Goal: Task Accomplishment & Management: Use online tool/utility

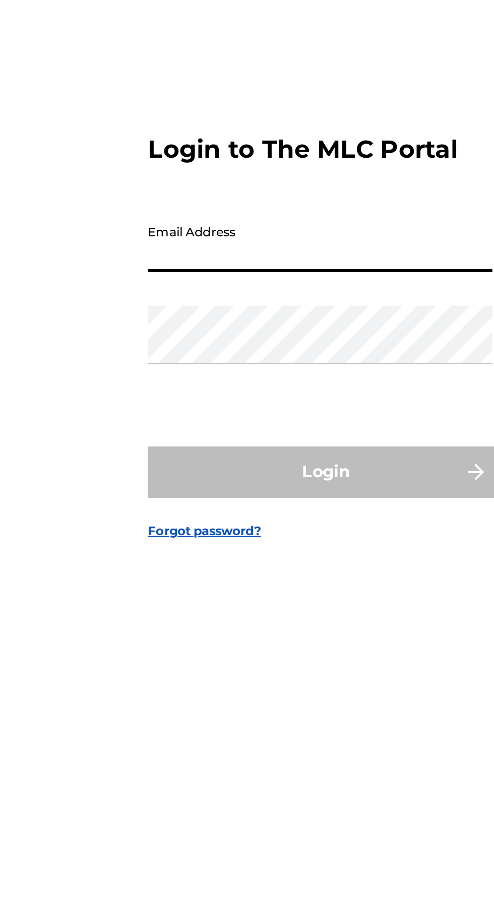
click at [207, 439] on input "Email Address" at bounding box center [244, 424] width 170 height 29
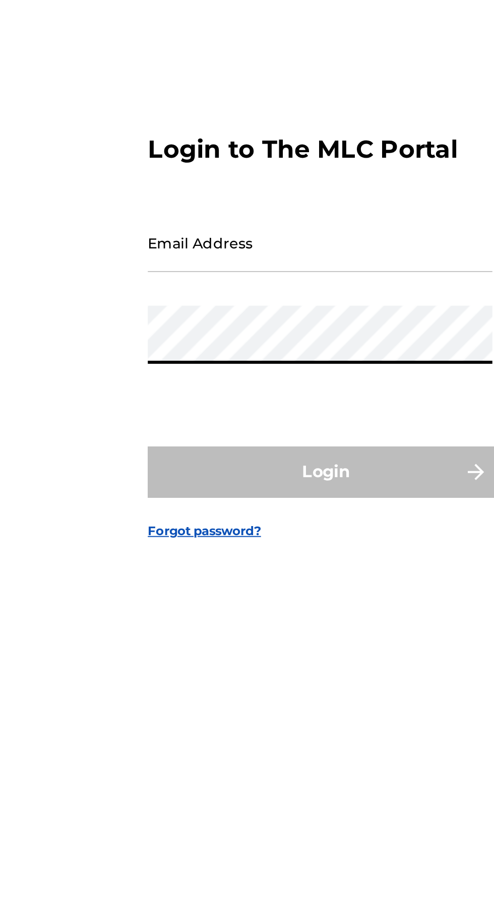
click at [209, 439] on input "Email Address" at bounding box center [244, 424] width 170 height 29
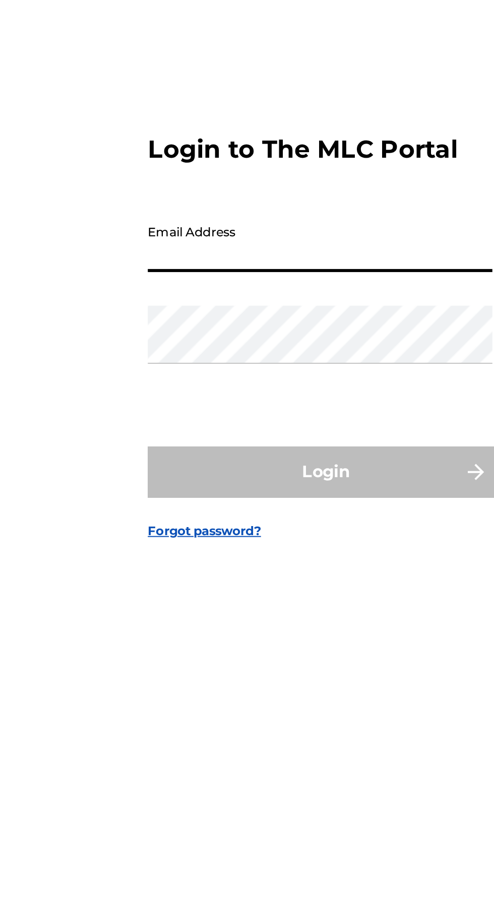
click at [209, 439] on input "Email Address" at bounding box center [244, 424] width 170 height 29
type input "[EMAIL_ADDRESS][DOMAIN_NAME]"
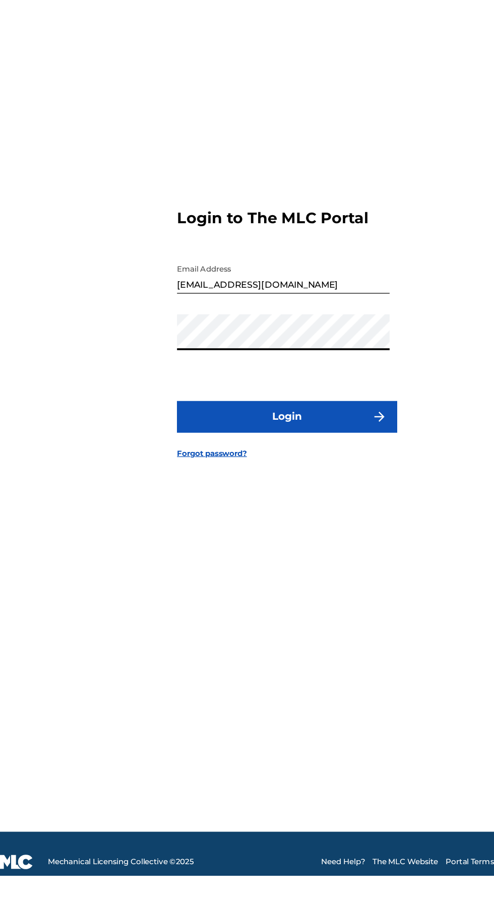
click at [274, 550] on button "Login" at bounding box center [247, 537] width 176 height 25
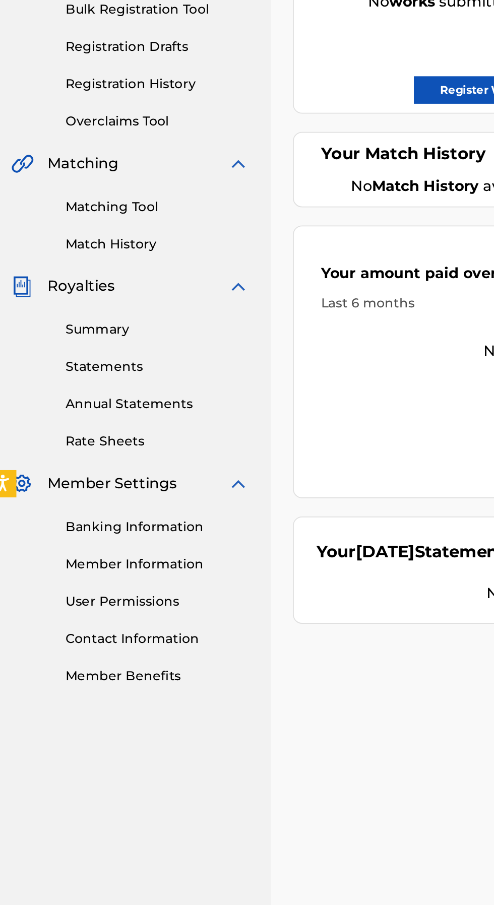
click at [88, 479] on link "Banking Information" at bounding box center [93, 476] width 102 height 11
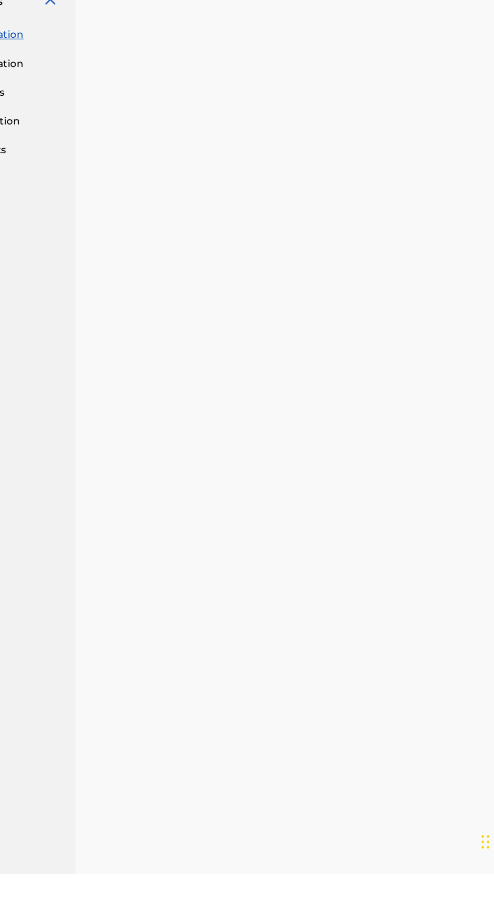
scroll to position [172, 0]
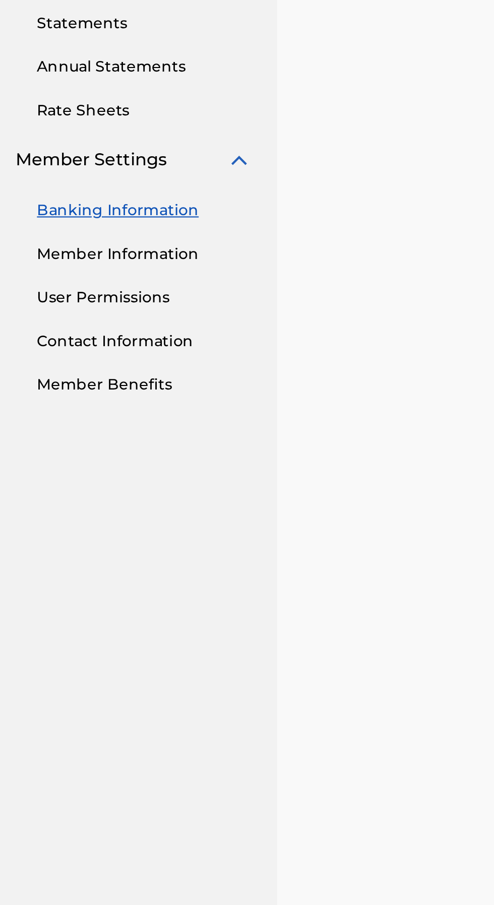
click at [69, 390] on link "Member Benefits" at bounding box center [93, 387] width 102 height 11
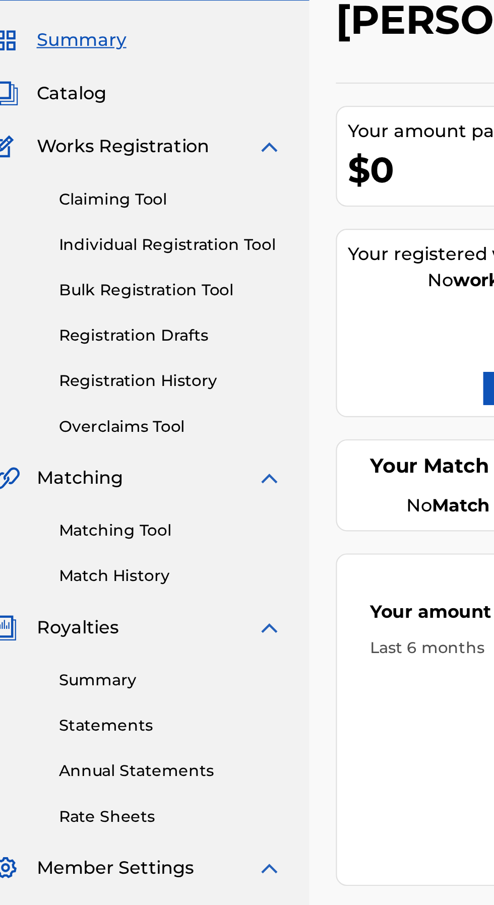
click at [77, 152] on link "Claiming Tool" at bounding box center [93, 148] width 102 height 11
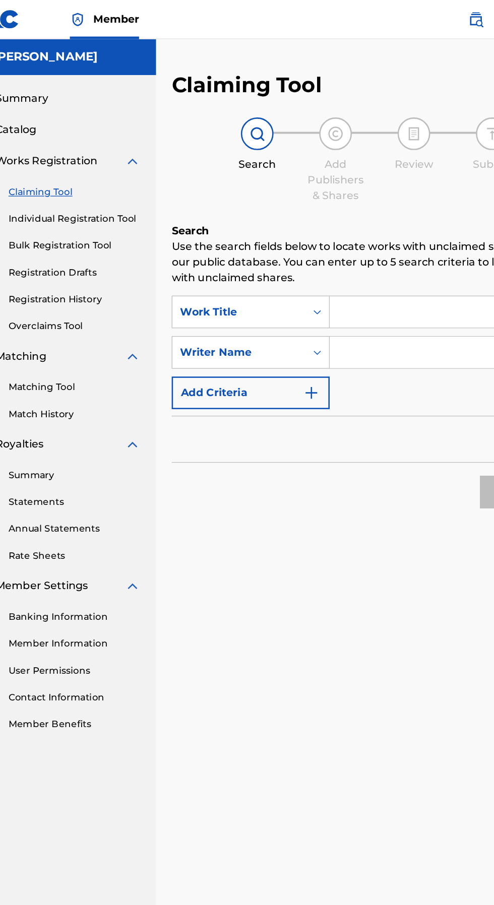
click at [333, 240] on input "Search Form" at bounding box center [385, 241] width 191 height 24
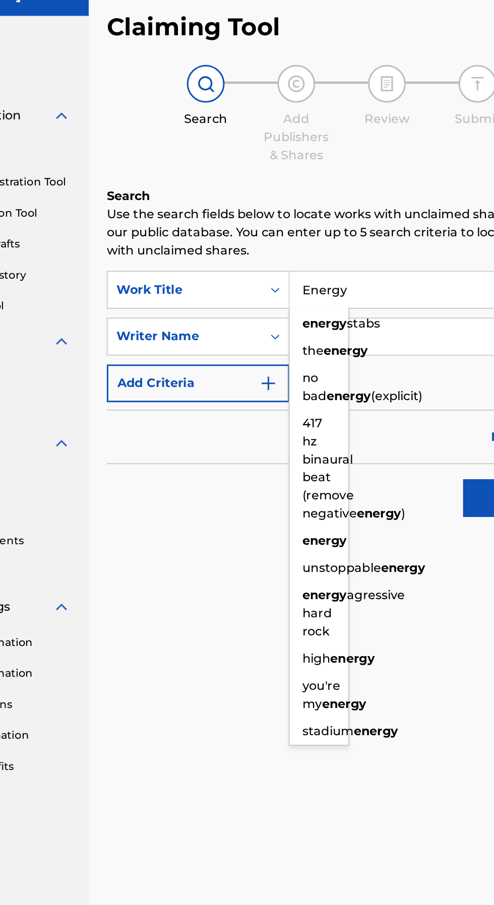
type input "Energy"
click at [206, 365] on div "Search" at bounding box center [325, 377] width 314 height 40
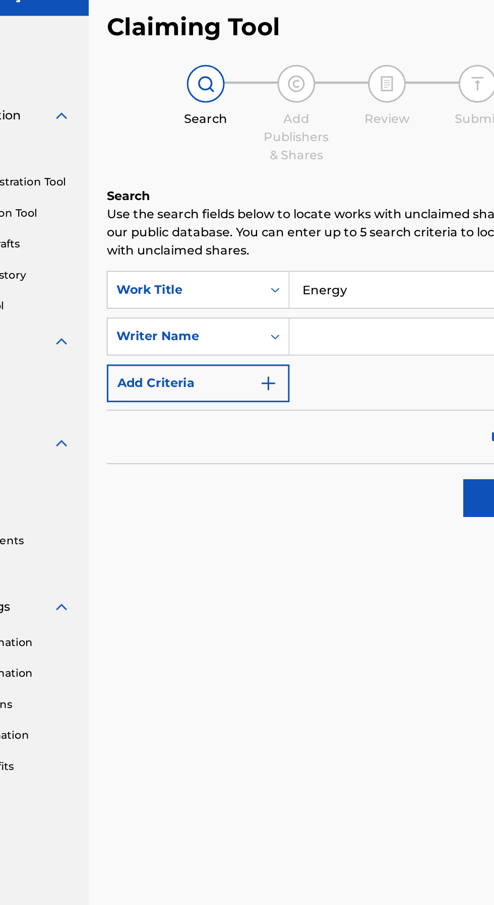
click at [353, 274] on input "Search Form" at bounding box center [385, 272] width 191 height 24
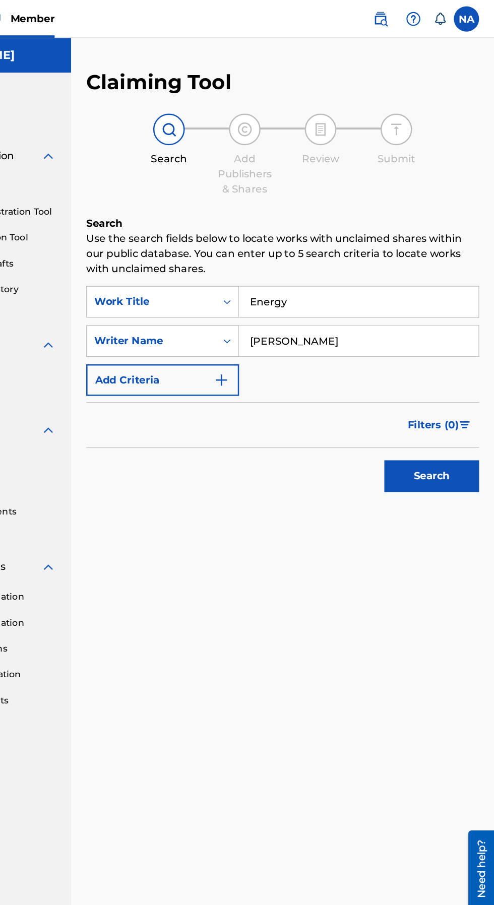
type input "[PERSON_NAME]"
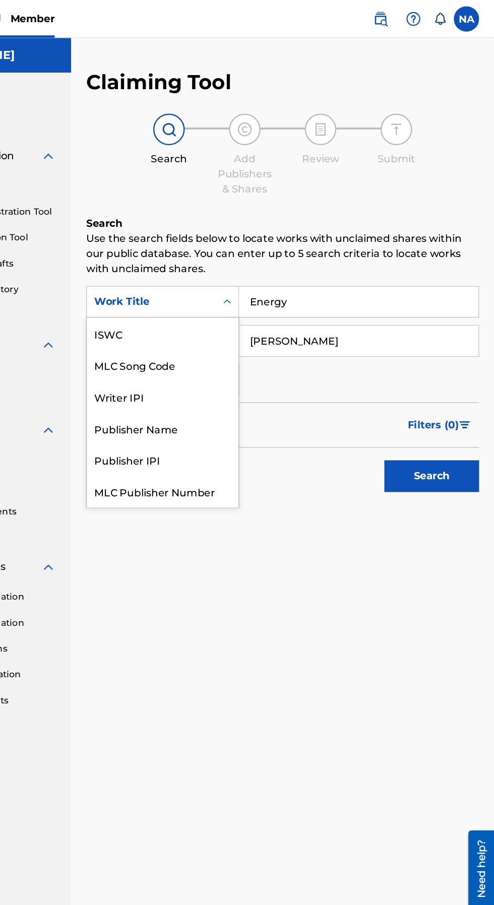
scroll to position [25, 0]
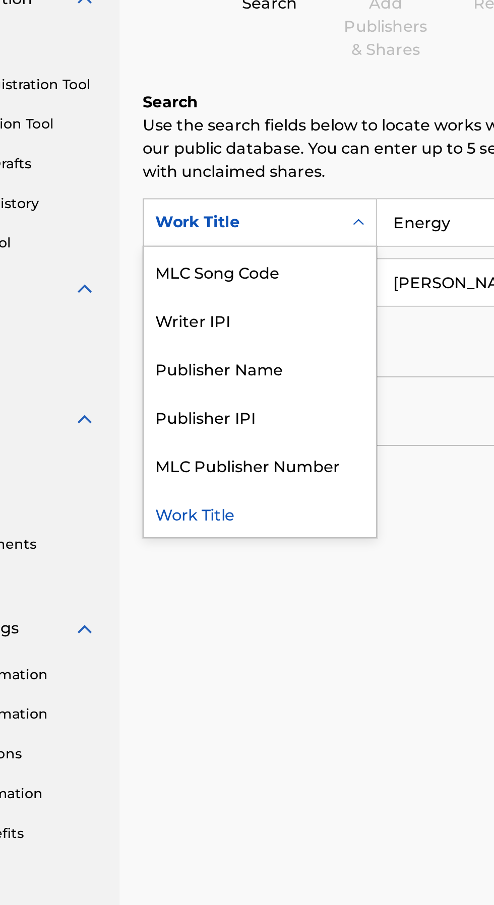
click at [218, 389] on div "Work Title" at bounding box center [229, 392] width 121 height 25
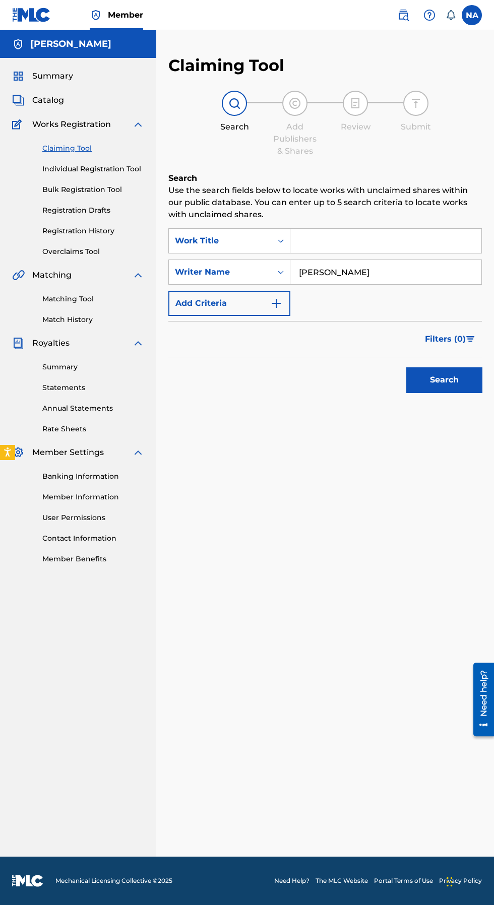
scroll to position [10, 0]
